Goal: Information Seeking & Learning: Learn about a topic

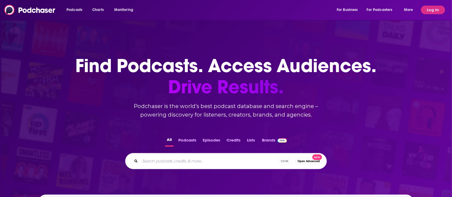
click at [183, 157] on div "Ctrl K Open Advanced New" at bounding box center [226, 161] width 202 height 16
click at [179, 159] on input "Search podcasts, credits, & more..." at bounding box center [217, 161] width 155 height 9
paste input "A Deeper Dive"
type input "A Deeper Dive"
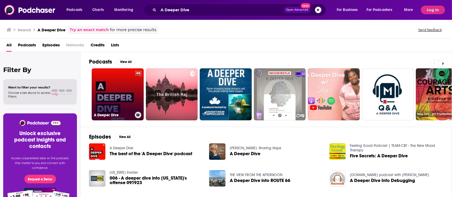
click at [112, 98] on link "A Deeper Dive" at bounding box center [118, 94] width 52 height 52
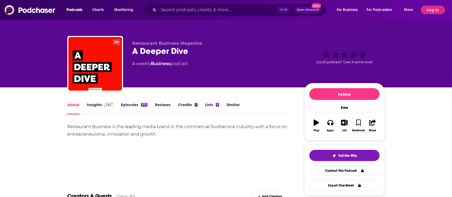
click at [108, 104] on img at bounding box center [108, 105] width 9 height 4
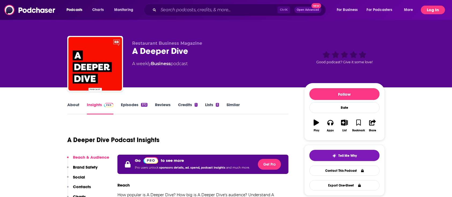
click at [434, 7] on button "Log In" at bounding box center [433, 10] width 24 height 9
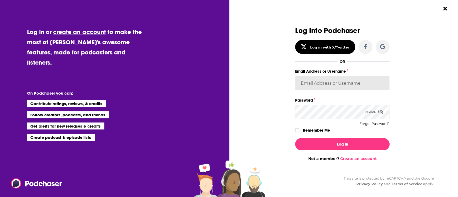
click at [325, 83] on input "Email Address or Username" at bounding box center [342, 83] width 94 height 14
click at [307, 83] on input "Email Address or Username" at bounding box center [342, 83] width 94 height 14
type input "[PERSON_NAME][EMAIL_ADDRESS][PERSON_NAME][DOMAIN_NAME]"
click at [296, 130] on icon "Dialog" at bounding box center [297, 130] width 3 height 3
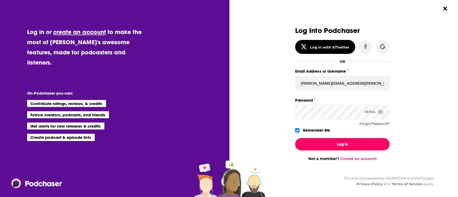
click at [319, 141] on button "Log In" at bounding box center [342, 144] width 94 height 12
